Goal: Register for event/course

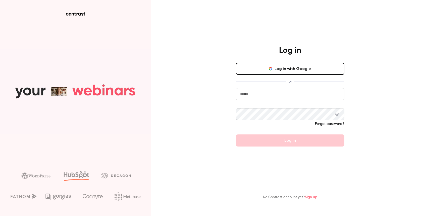
click at [298, 67] on button "Log in with Google" at bounding box center [290, 69] width 109 height 12
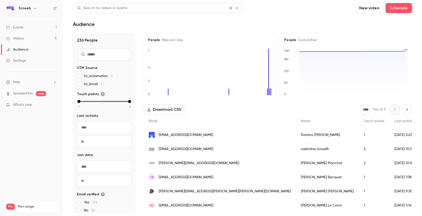
click at [22, 27] on div "Events" at bounding box center [14, 27] width 17 height 5
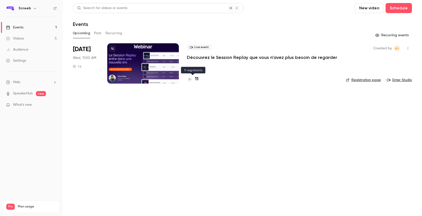
click at [197, 78] on h4 "11" at bounding box center [197, 79] width 4 height 7
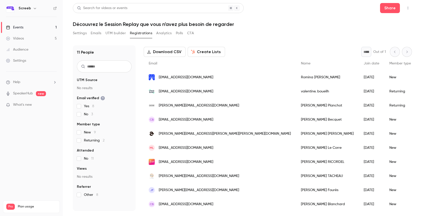
scroll to position [37, 0]
